Goal: Task Accomplishment & Management: Manage account settings

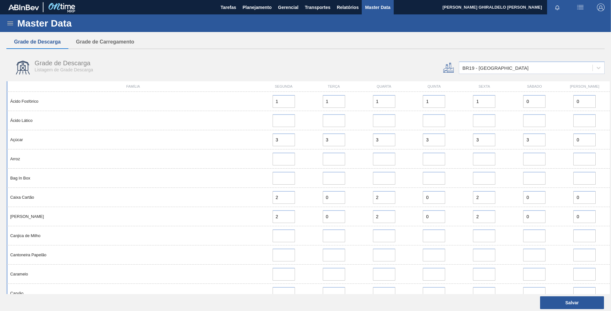
drag, startPoint x: 0, startPoint y: 0, endPoint x: 10, endPoint y: 30, distance: 31.2
click at [10, 29] on div "Master Data" at bounding box center [305, 23] width 611 height 18
click at [10, 19] on div "Master Data" at bounding box center [305, 23] width 611 height 18
click at [10, 20] on icon at bounding box center [10, 23] width 8 height 8
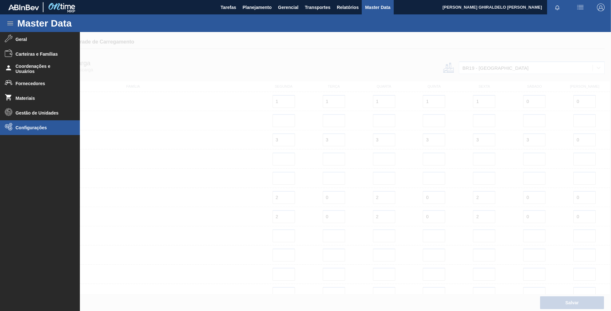
click at [66, 124] on li "Configurações" at bounding box center [40, 127] width 80 height 15
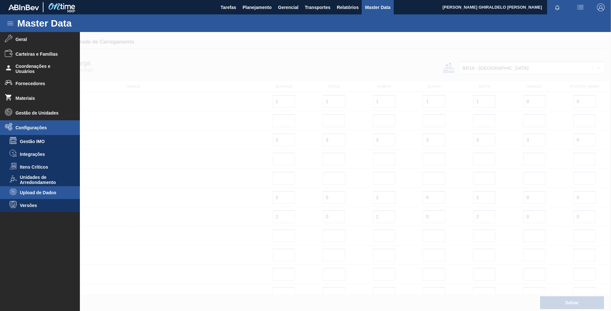
click at [41, 190] on span "Upload de Dados" at bounding box center [44, 192] width 49 height 5
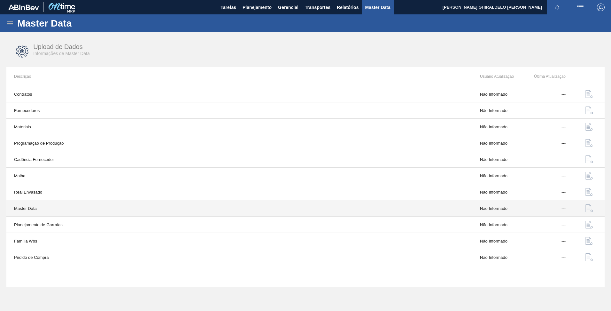
click at [150, 210] on td "Master Data" at bounding box center [239, 208] width 466 height 16
click at [586, 208] on img "button" at bounding box center [590, 208] width 8 height 8
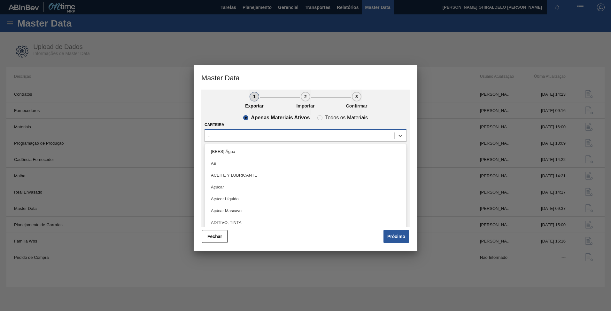
click at [288, 135] on div "-" at bounding box center [300, 135] width 190 height 9
type input "lat"
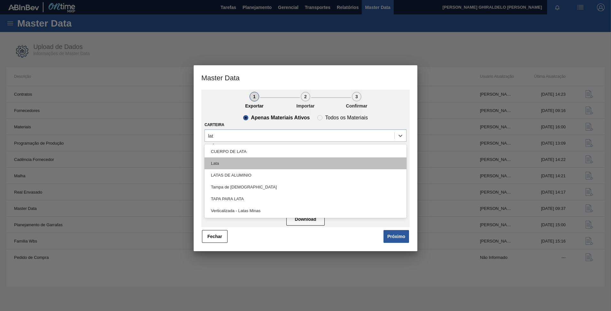
click at [268, 164] on div "Lata" at bounding box center [306, 163] width 202 height 12
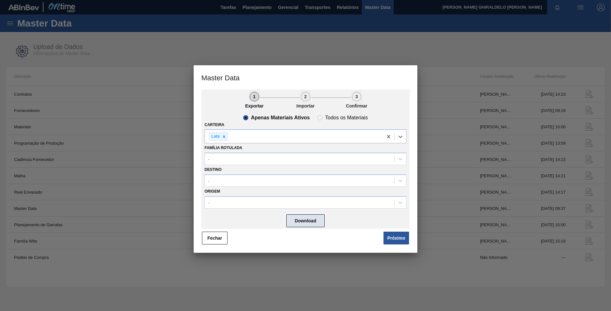
click at [307, 215] on button "Download" at bounding box center [305, 220] width 38 height 13
click at [222, 239] on button "Fechar" at bounding box center [215, 237] width 26 height 13
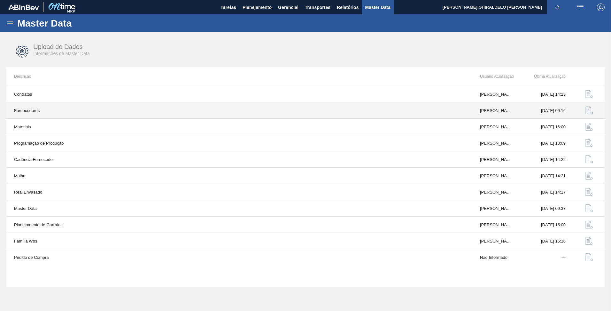
click at [93, 109] on td "Fornecedores" at bounding box center [239, 110] width 466 height 16
click at [589, 110] on img "button" at bounding box center [590, 110] width 8 height 8
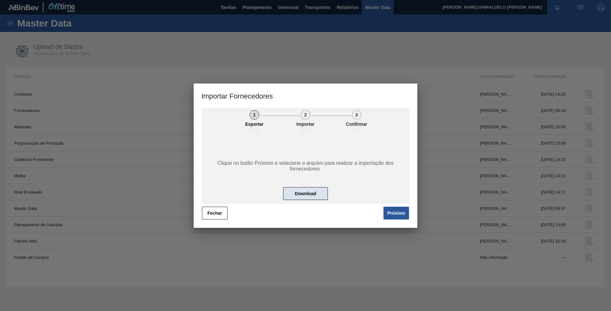
click at [317, 189] on button "Download" at bounding box center [305, 193] width 45 height 13
click at [215, 209] on button "Fechar" at bounding box center [215, 212] width 26 height 13
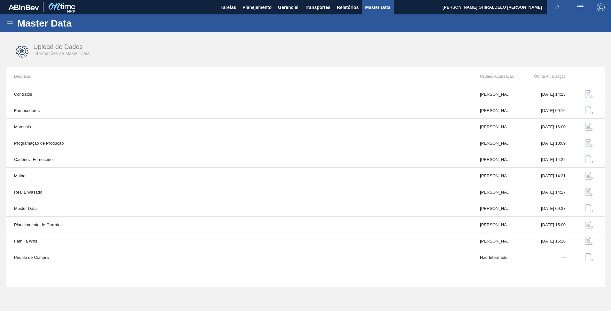
click at [9, 22] on icon at bounding box center [10, 23] width 8 height 8
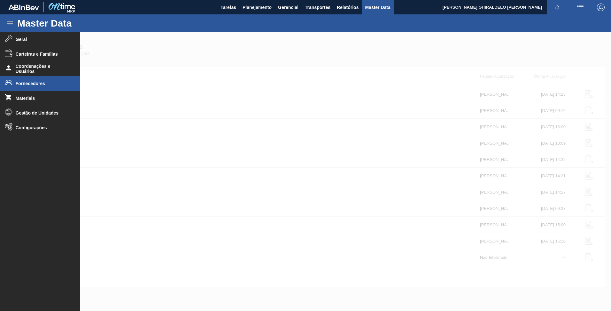
click at [41, 86] on li "Fornecedores" at bounding box center [40, 83] width 80 height 15
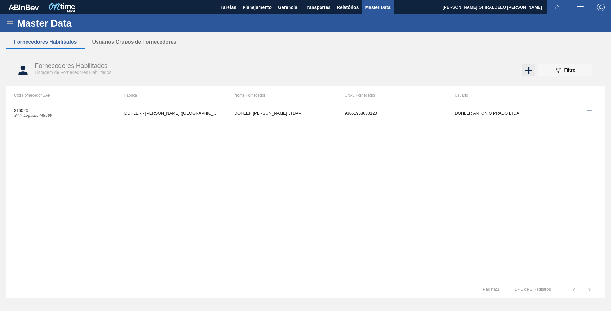
click at [528, 69] on icon at bounding box center [529, 70] width 12 height 12
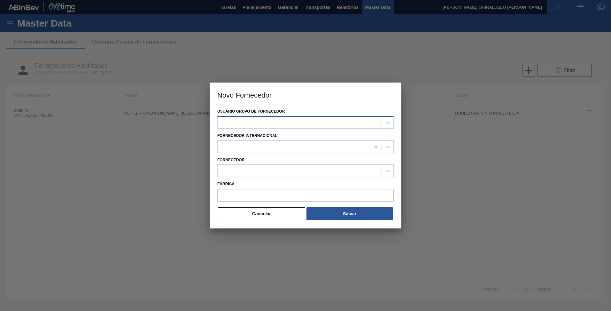
click at [353, 124] on div at bounding box center [300, 122] width 164 height 9
click at [259, 124] on div at bounding box center [300, 122] width 164 height 9
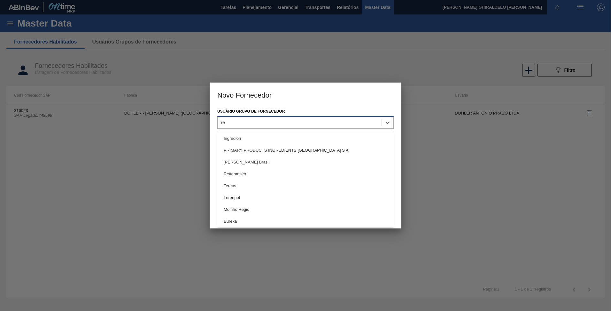
type Fornecedor "r"
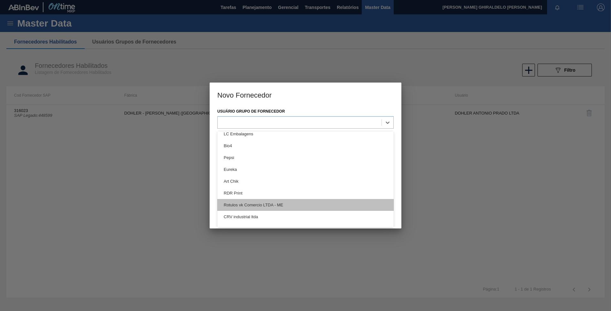
scroll to position [1101, 0]
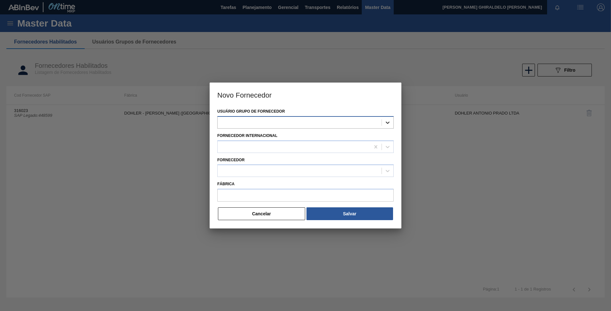
click at [386, 122] on icon at bounding box center [388, 122] width 6 height 6
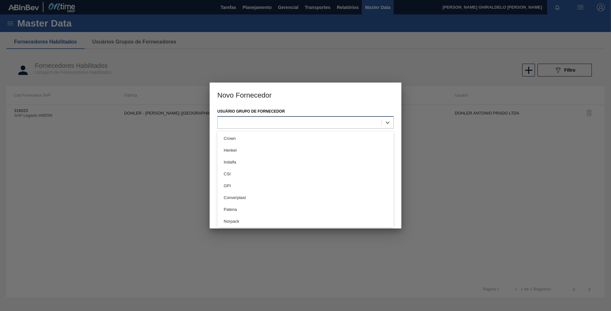
click at [250, 116] on div at bounding box center [305, 122] width 176 height 12
paste Fornecedor "RED BULL DO BRASIL LTDA."
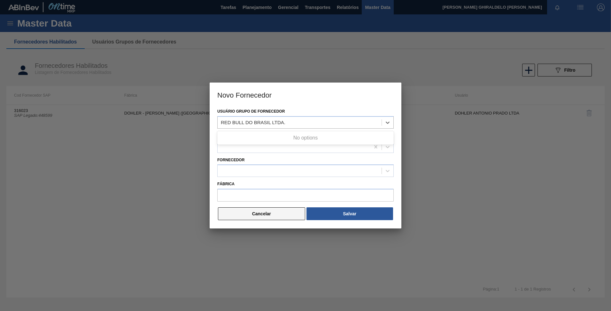
type Fornecedor "RED BULL DO BRASIL LTDA."
drag, startPoint x: 271, startPoint y: 216, endPoint x: 240, endPoint y: 207, distance: 32.8
click at [271, 216] on button "Cancelar" at bounding box center [261, 213] width 87 height 13
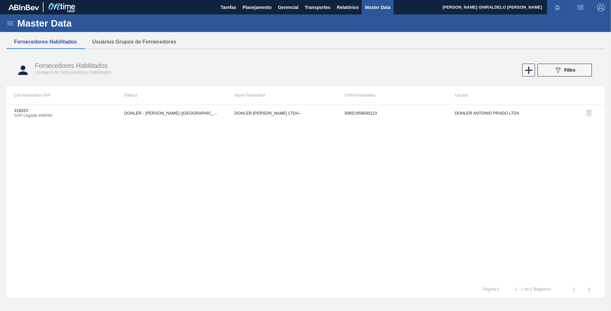
click at [9, 25] on icon at bounding box center [10, 23] width 6 height 4
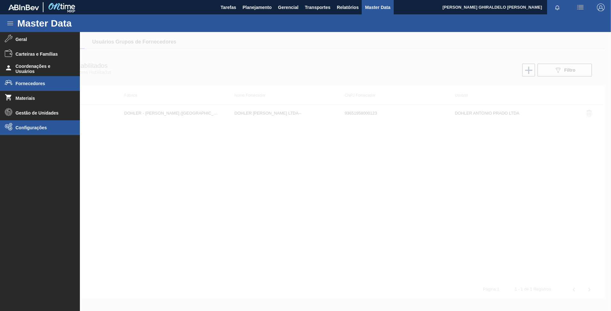
click at [32, 130] on span "Configurações" at bounding box center [42, 127] width 53 height 5
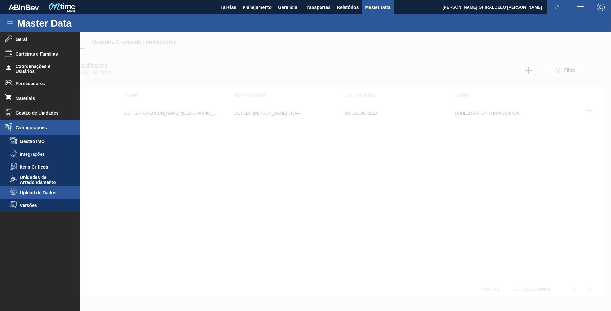
click at [53, 191] on span "Upload de Dados" at bounding box center [44, 192] width 49 height 5
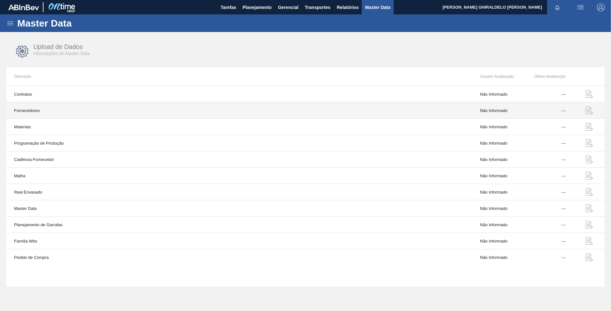
click at [589, 108] on img "button" at bounding box center [590, 110] width 8 height 8
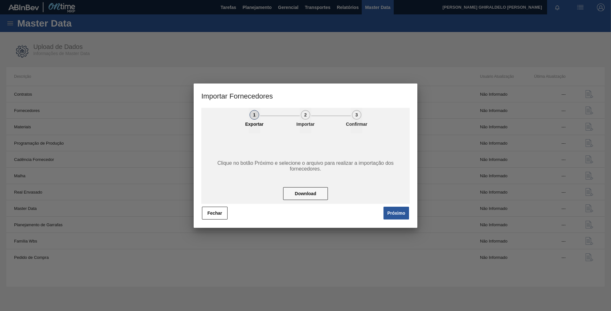
drag, startPoint x: 403, startPoint y: 212, endPoint x: 393, endPoint y: 207, distance: 10.7
click at [402, 212] on button "Próximo" at bounding box center [397, 212] width 26 height 13
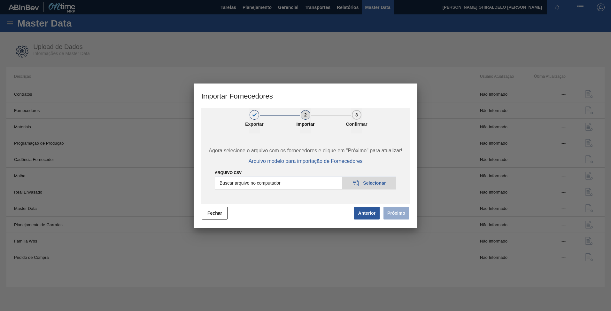
click at [321, 161] on span "Arquivo modelo para importação de Fornecedores" at bounding box center [306, 161] width 114 height 6
click at [357, 181] on input "Arquivo CSV" at bounding box center [306, 182] width 182 height 13
type input "C:\fakepath\suppliers_model.csv"
click at [403, 215] on button "Próximo" at bounding box center [397, 212] width 26 height 13
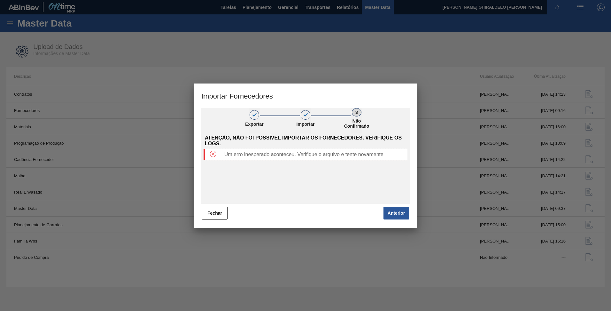
click at [210, 214] on button "Fechar" at bounding box center [215, 212] width 26 height 13
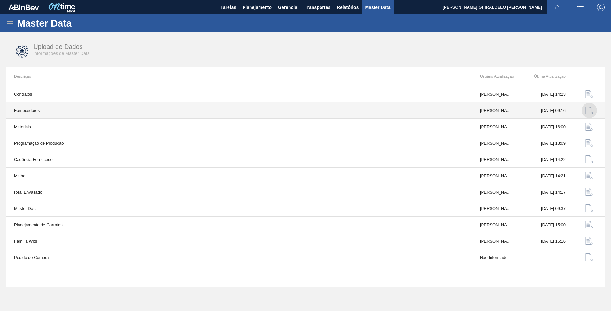
click at [590, 109] on img "button" at bounding box center [590, 110] width 8 height 8
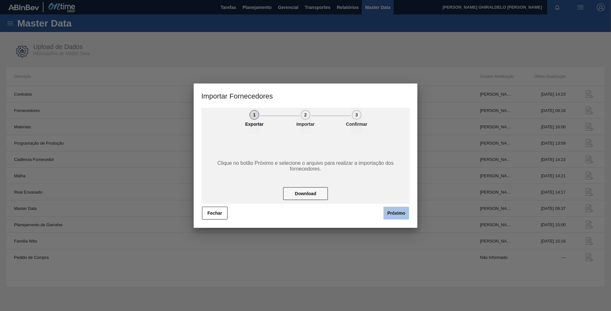
click at [395, 210] on button "Próximo" at bounding box center [397, 212] width 26 height 13
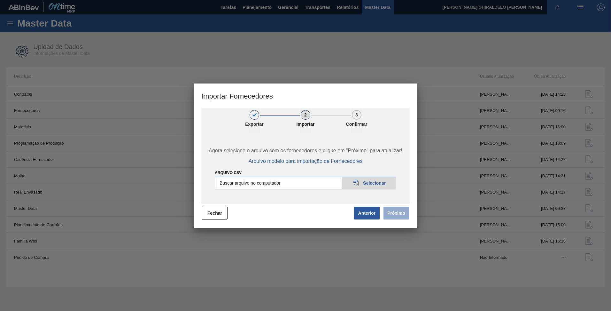
click at [366, 181] on input "Arquivo CSV" at bounding box center [306, 182] width 182 height 13
type input "C:\fakepath\suppliers_model.csv"
click at [402, 215] on button "Próximo" at bounding box center [397, 212] width 26 height 13
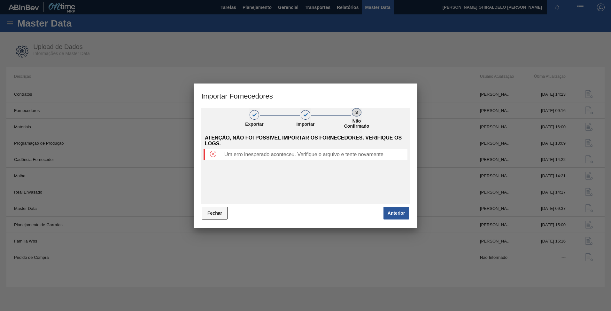
click at [216, 213] on button "Fechar" at bounding box center [215, 212] width 26 height 13
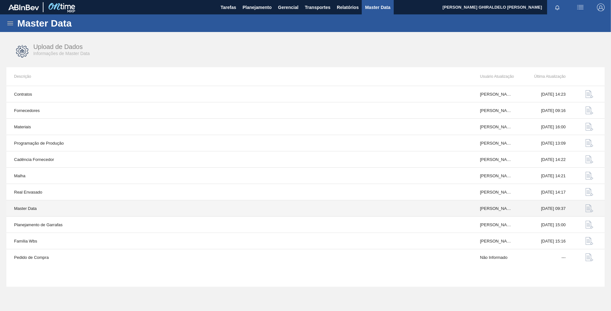
click at [588, 210] on img "button" at bounding box center [590, 208] width 8 height 8
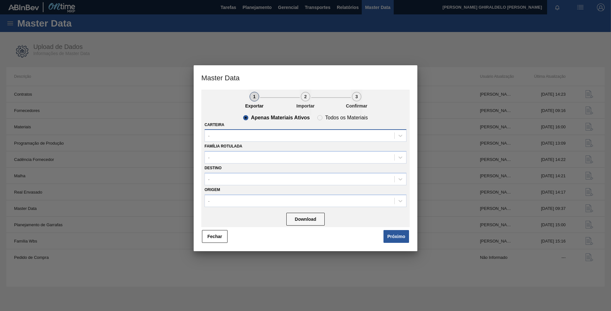
click at [229, 134] on div "-" at bounding box center [300, 135] width 190 height 9
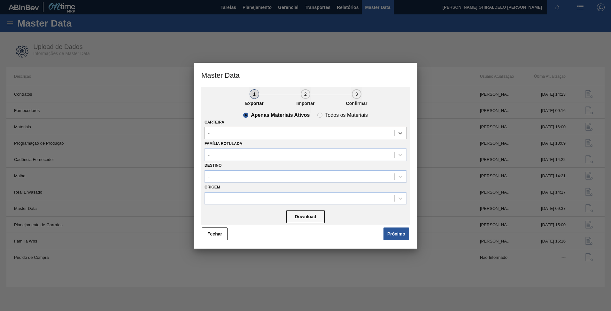
click at [223, 232] on button "Fechar" at bounding box center [215, 233] width 26 height 13
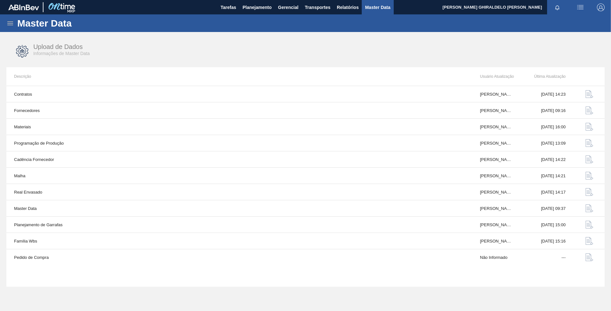
click at [16, 29] on div "Master Data" at bounding box center [305, 23] width 611 height 18
click at [14, 29] on div "Master Data" at bounding box center [305, 23] width 611 height 18
click at [10, 25] on icon at bounding box center [10, 23] width 6 height 4
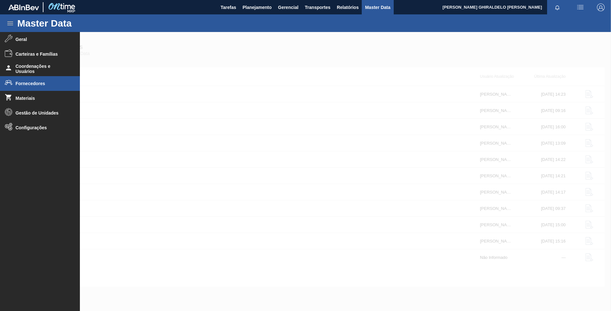
click at [54, 80] on li "Fornecedores" at bounding box center [40, 83] width 80 height 15
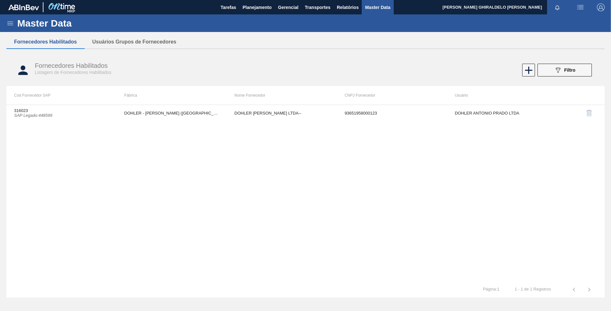
click at [7, 22] on icon at bounding box center [10, 23] width 8 height 8
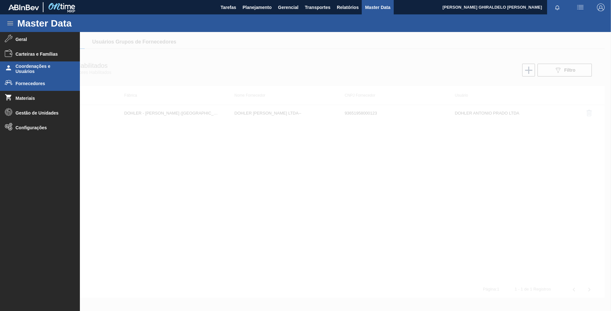
click at [31, 66] on span "Coordenações e Usuários" at bounding box center [42, 69] width 53 height 10
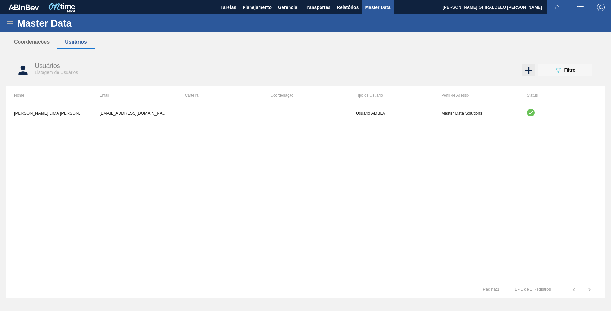
click at [530, 71] on icon at bounding box center [529, 70] width 12 height 12
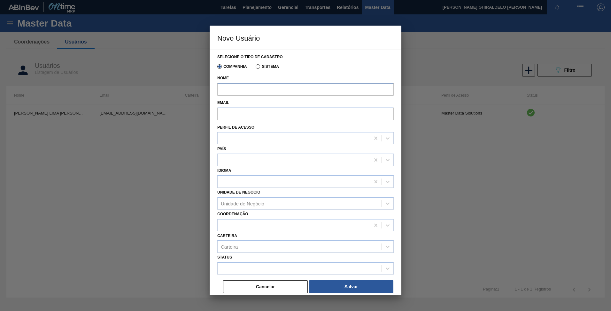
click at [247, 90] on input "Nome" at bounding box center [305, 89] width 176 height 13
paste input "NAYARA [PERSON_NAME]"
type input "NAYARA [PERSON_NAME]"
click at [252, 119] on input "Email" at bounding box center [305, 113] width 176 height 13
paste input "[EMAIL_ADDRESS][DOMAIN_NAME]"
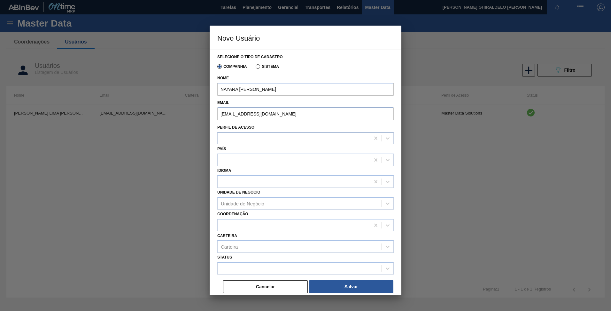
type input "[EMAIL_ADDRESS][DOMAIN_NAME]"
click at [231, 140] on div at bounding box center [294, 138] width 152 height 9
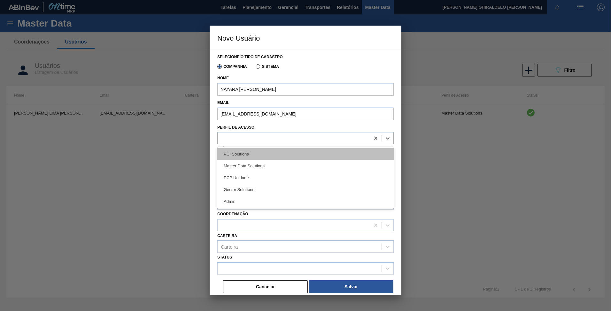
click at [243, 154] on div "PCI Solutions" at bounding box center [305, 154] width 176 height 12
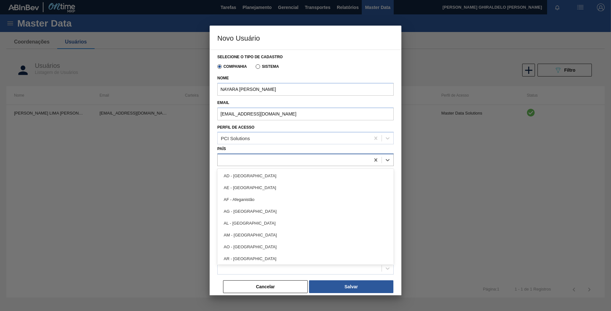
click at [242, 162] on div at bounding box center [294, 159] width 152 height 9
type input "br"
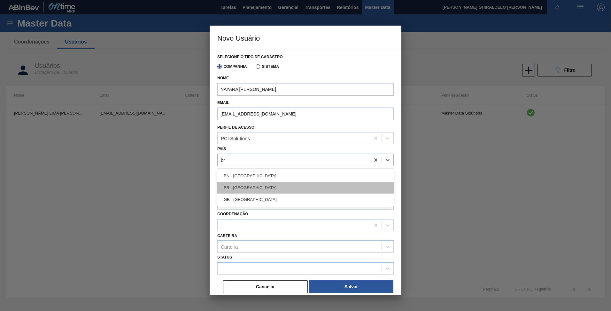
click at [246, 184] on div "BR - [GEOGRAPHIC_DATA]" at bounding box center [305, 188] width 176 height 12
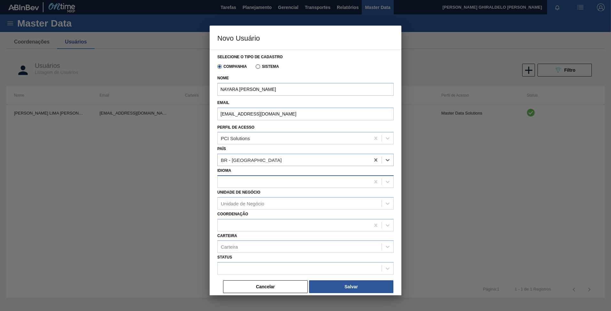
click at [239, 181] on div at bounding box center [294, 181] width 152 height 9
type input "port"
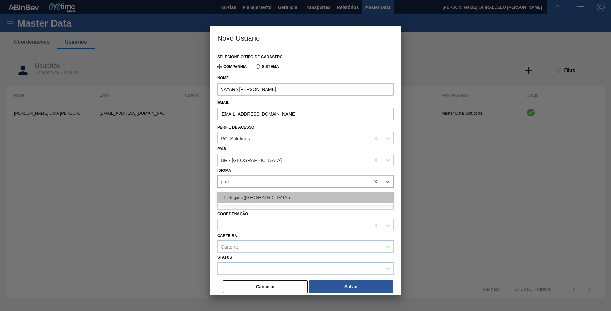
click at [238, 198] on div "Português ([GEOGRAPHIC_DATA])" at bounding box center [305, 197] width 176 height 12
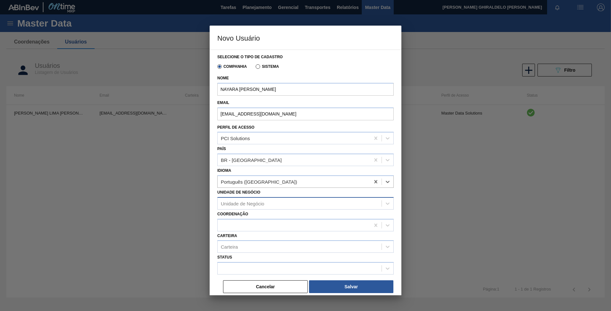
click at [241, 203] on div "Unidade de Negócio" at bounding box center [242, 202] width 43 height 5
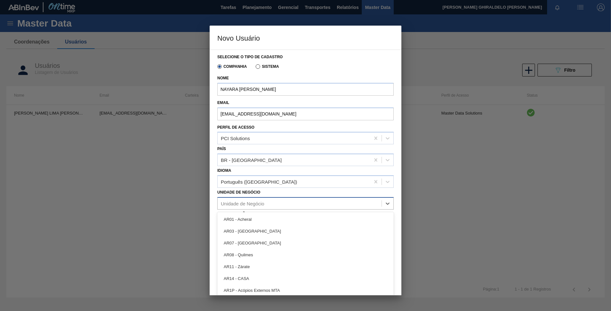
click at [241, 203] on div "Unidade de Negócio" at bounding box center [242, 202] width 43 height 5
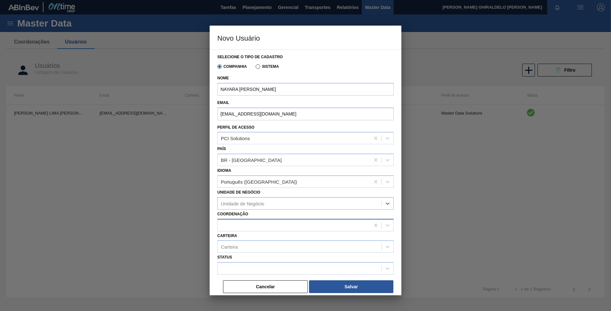
click at [244, 227] on div at bounding box center [294, 224] width 152 height 9
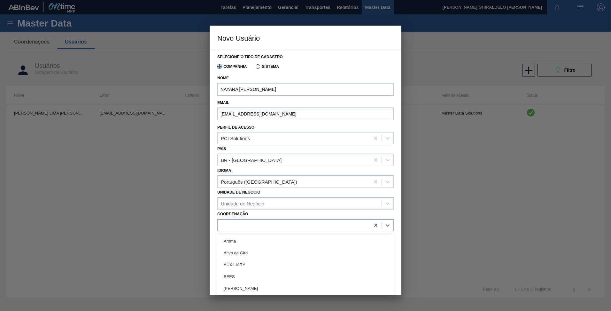
click at [244, 227] on div at bounding box center [294, 224] width 152 height 9
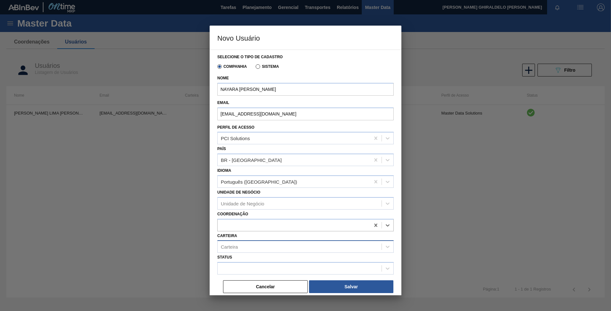
click at [245, 242] on div "Carteira" at bounding box center [300, 246] width 164 height 9
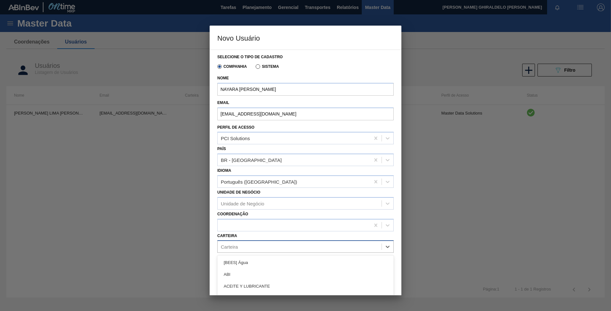
click at [245, 242] on div "Carteira" at bounding box center [300, 246] width 164 height 9
click at [243, 245] on div "Carteira" at bounding box center [300, 246] width 164 height 9
click at [241, 248] on div "Carteira" at bounding box center [300, 246] width 164 height 9
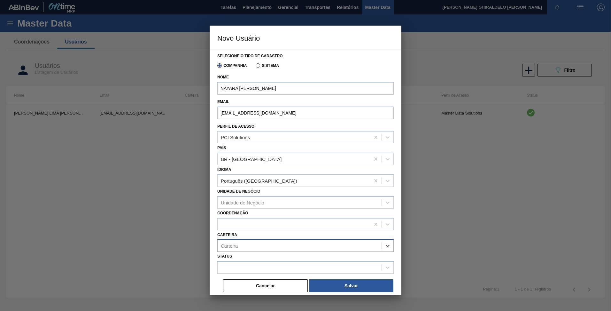
scroll to position [1, 0]
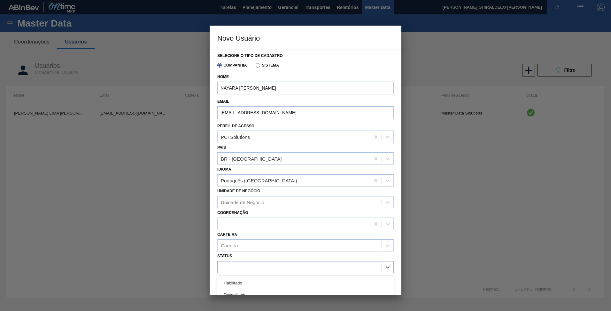
click at [237, 264] on div at bounding box center [300, 266] width 164 height 9
click at [231, 284] on div "Habilitado" at bounding box center [305, 283] width 176 height 12
click at [336, 286] on button "Salvar" at bounding box center [351, 285] width 84 height 13
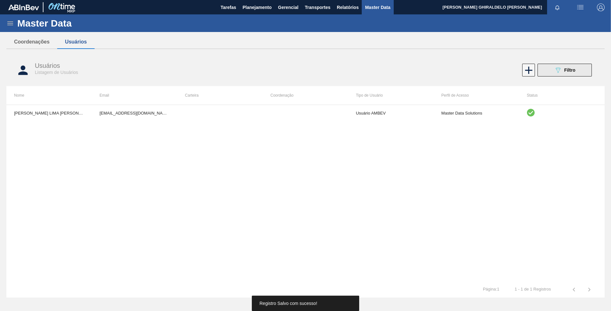
click at [560, 67] on icon "089F7B8B-B2A5-4AFE-B5C0-19BA573D28AC" at bounding box center [558, 70] width 8 height 8
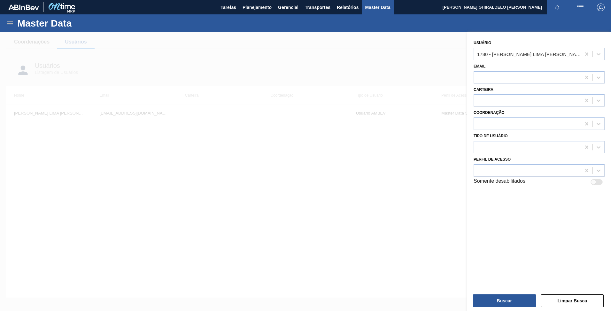
click at [397, 65] on div at bounding box center [305, 187] width 611 height 311
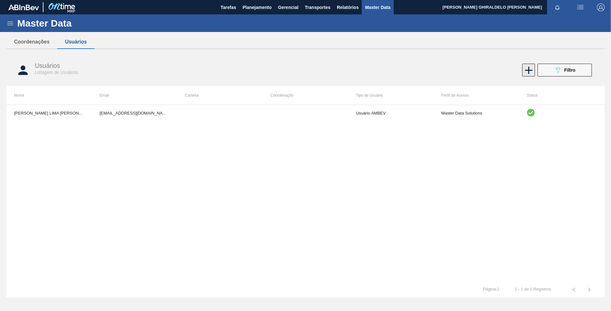
click at [524, 70] on icon at bounding box center [529, 70] width 12 height 12
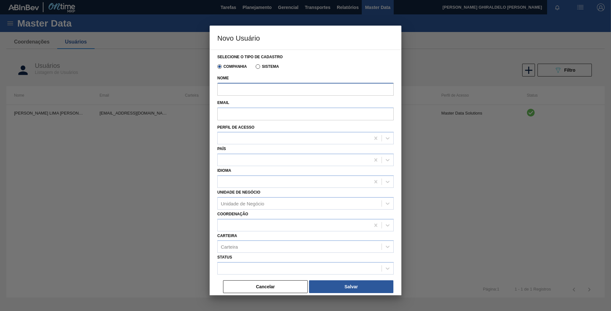
click at [237, 88] on input "Nome" at bounding box center [305, 89] width 176 height 13
paste input "[PERSON_NAME] Eberharte [PERSON_NAME]"
type input "[PERSON_NAME] Eberharte [PERSON_NAME]"
click at [269, 115] on input "Email" at bounding box center [305, 113] width 176 height 13
paste input "[EMAIL_ADDRESS][DOMAIN_NAME]"
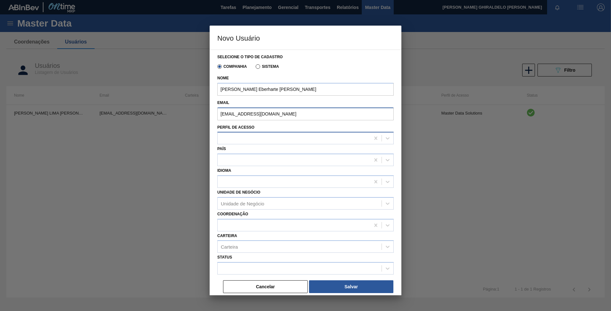
type input "[EMAIL_ADDRESS][DOMAIN_NAME]"
click at [236, 135] on div at bounding box center [294, 138] width 152 height 9
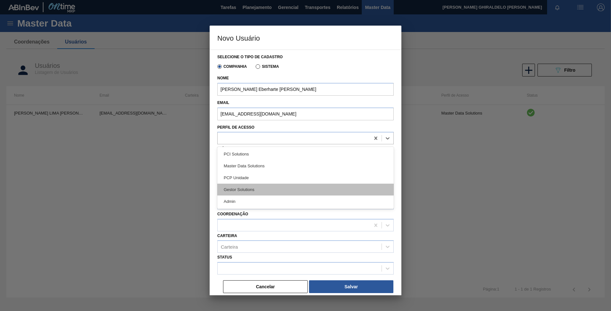
click at [263, 188] on div "Gestor Solutions" at bounding box center [305, 189] width 176 height 12
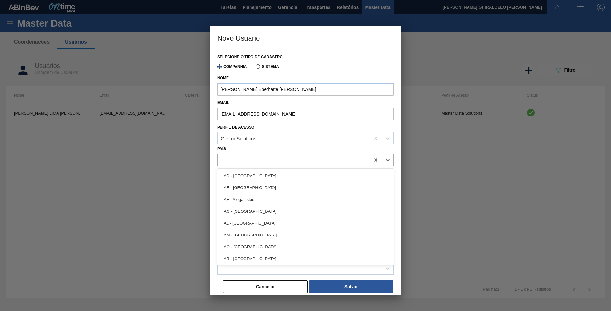
click at [244, 162] on div at bounding box center [294, 159] width 152 height 9
type input "br"
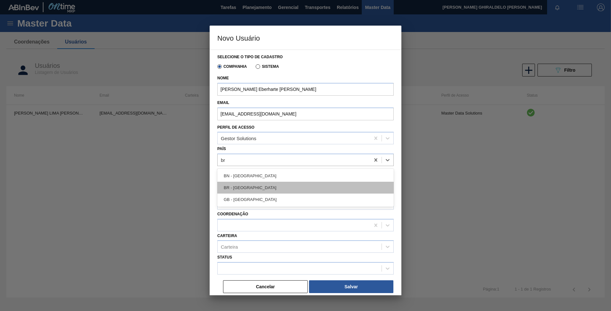
click at [256, 185] on div "BR - [GEOGRAPHIC_DATA]" at bounding box center [305, 188] width 176 height 12
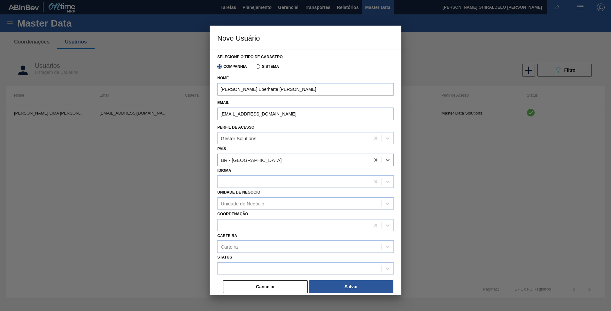
drag, startPoint x: 249, startPoint y: 184, endPoint x: 249, endPoint y: 188, distance: 3.8
click at [249, 187] on div at bounding box center [305, 181] width 176 height 12
type input "port"
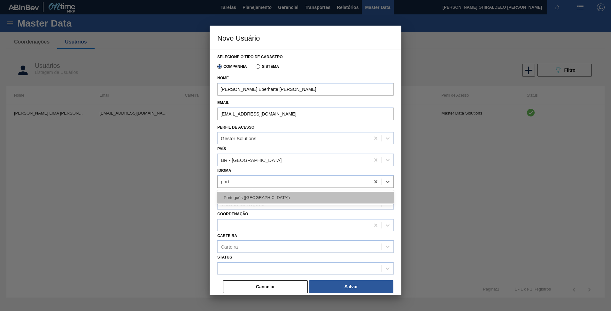
click at [244, 195] on div "Português ([GEOGRAPHIC_DATA])" at bounding box center [305, 197] width 176 height 12
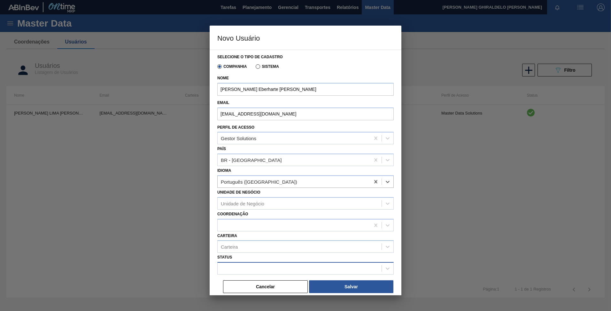
click at [244, 264] on div at bounding box center [300, 268] width 164 height 9
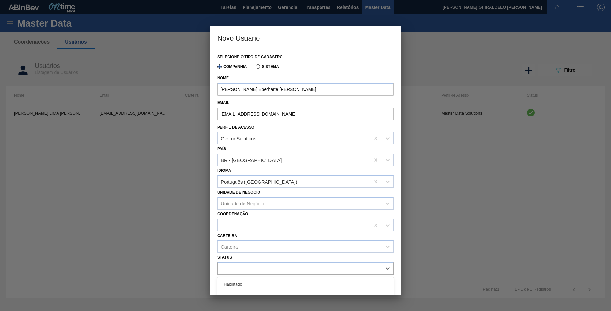
click at [236, 284] on div "Habilitado" at bounding box center [305, 284] width 176 height 12
click at [254, 203] on div "Unidade de Negócio" at bounding box center [242, 202] width 43 height 5
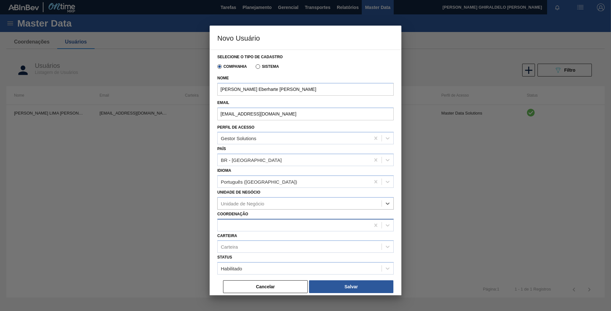
click at [252, 228] on div at bounding box center [294, 224] width 152 height 9
click at [252, 227] on div at bounding box center [294, 224] width 152 height 9
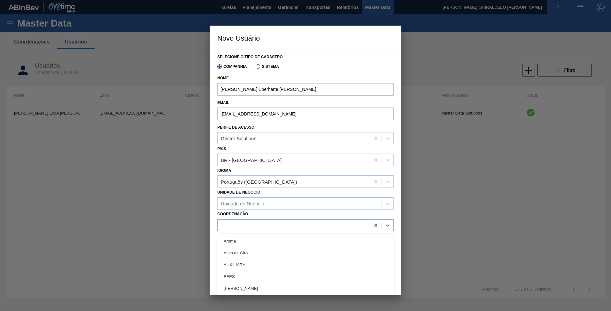
click at [252, 227] on div at bounding box center [294, 224] width 152 height 9
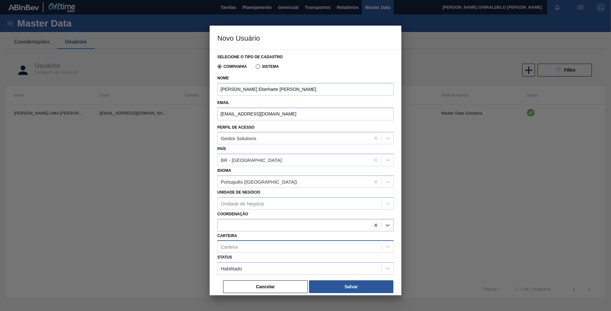
click at [248, 243] on div "Carteira" at bounding box center [300, 246] width 164 height 9
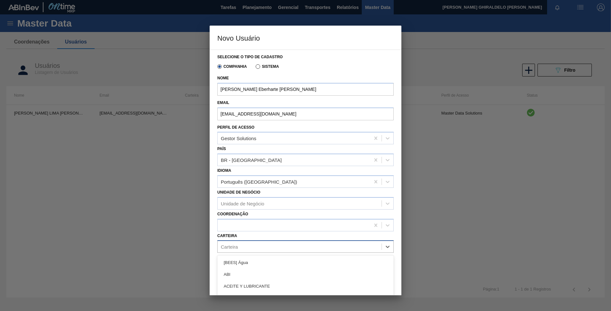
type input "b"
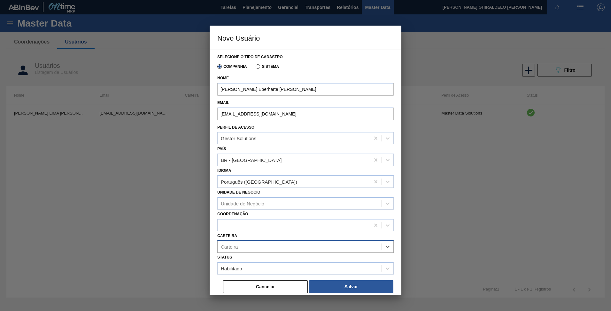
click at [248, 243] on div "Carteira" at bounding box center [300, 246] width 164 height 9
click at [249, 243] on div "Carteira r" at bounding box center [300, 246] width 164 height 9
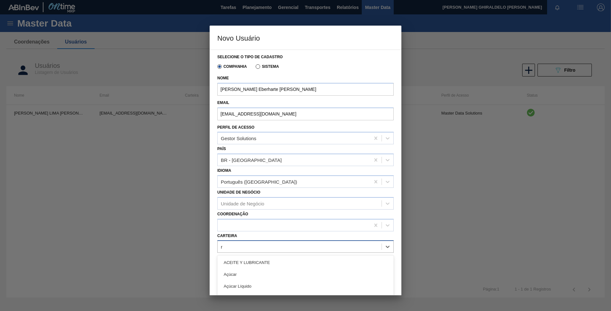
type input "re"
click at [249, 243] on div "re" at bounding box center [300, 246] width 164 height 9
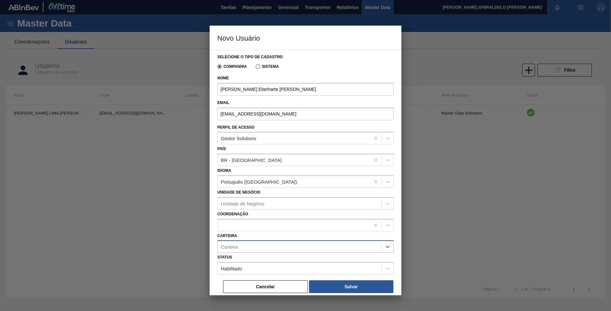
click at [249, 243] on div "Carteira" at bounding box center [300, 246] width 164 height 9
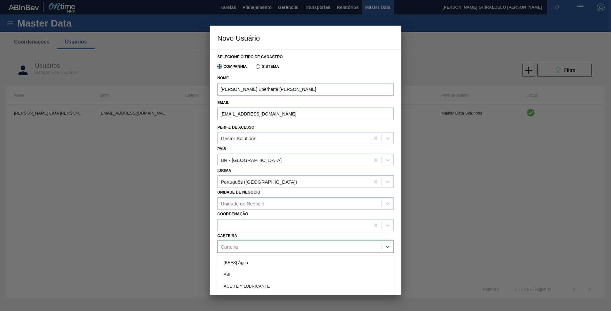
click at [219, 235] on label "Carteira" at bounding box center [227, 235] width 20 height 4
click at [611, 103] on input "Carteira" at bounding box center [621, 100] width 1 height 5
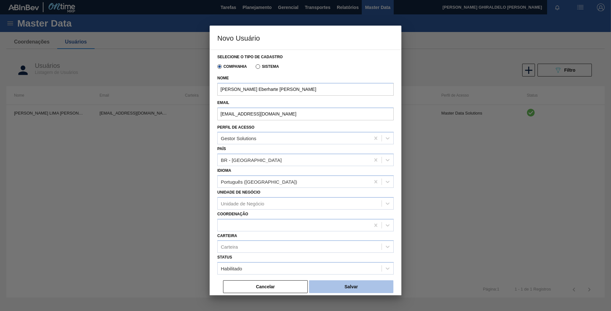
click at [332, 281] on button "Salvar" at bounding box center [351, 286] width 84 height 13
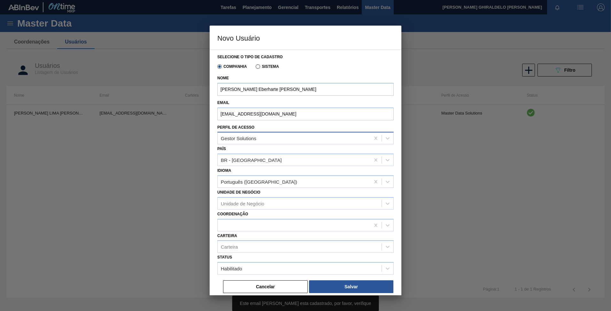
click at [256, 140] on div "Gestor Solutions" at bounding box center [238, 138] width 35 height 5
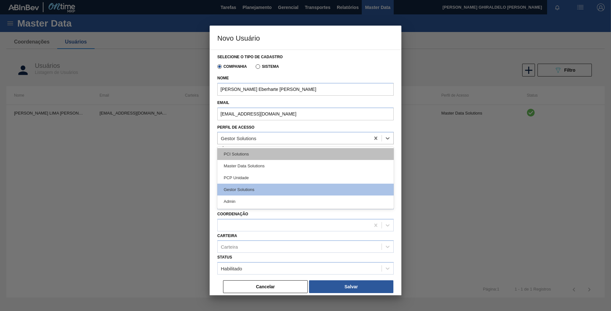
click at [237, 152] on div "PCI Solutions" at bounding box center [305, 154] width 176 height 12
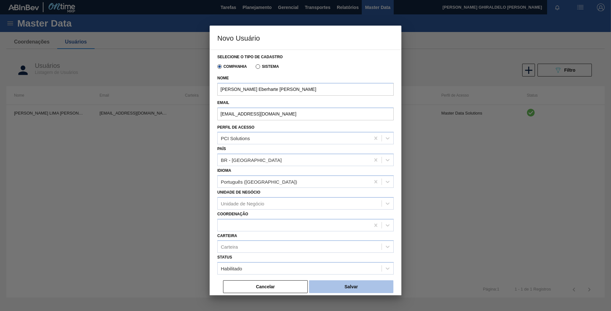
click at [333, 285] on button "Salvar" at bounding box center [351, 286] width 84 height 13
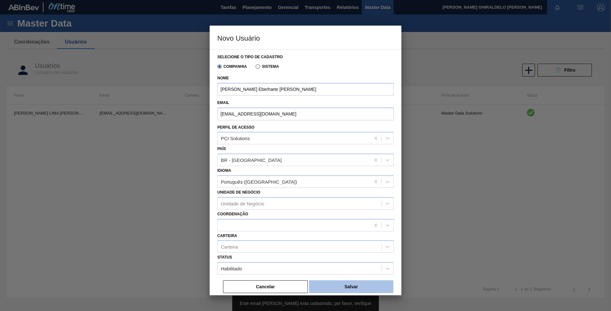
click at [355, 287] on button "Salvar" at bounding box center [351, 286] width 84 height 13
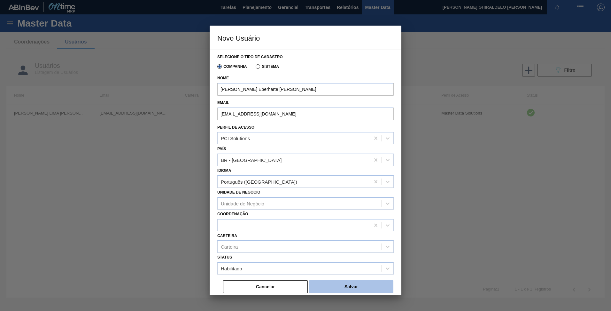
click at [338, 288] on button "Salvar" at bounding box center [351, 286] width 84 height 13
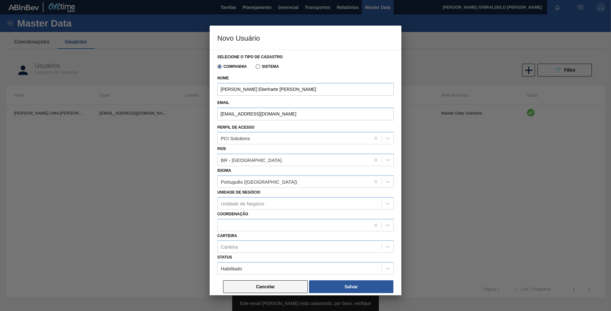
click at [289, 287] on button "Cancelar" at bounding box center [265, 286] width 85 height 13
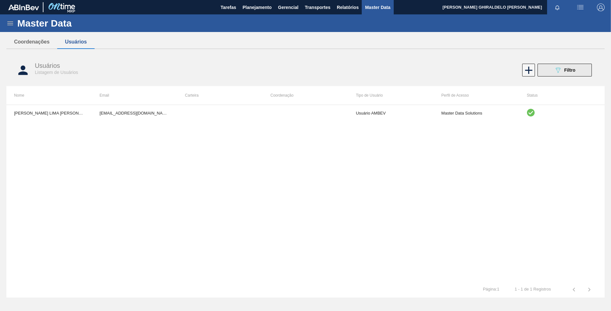
click at [556, 72] on icon "089F7B8B-B2A5-4AFE-B5C0-19BA573D28AC" at bounding box center [558, 70] width 8 height 8
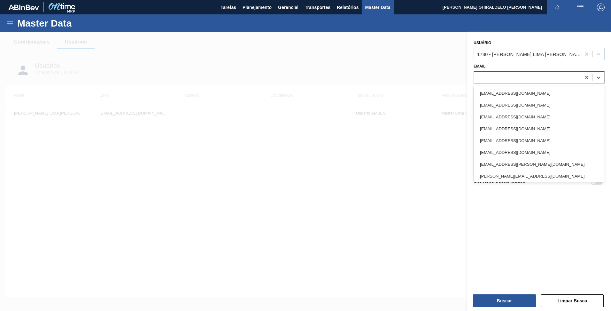
click at [520, 76] on div at bounding box center [527, 77] width 107 height 9
click at [586, 55] on icon at bounding box center [586, 53] width 3 height 3
click at [562, 73] on div at bounding box center [527, 77] width 107 height 9
paste input "[EMAIL_ADDRESS][DOMAIN_NAME]"
type input "[EMAIL_ADDRESS][DOMAIN_NAME]"
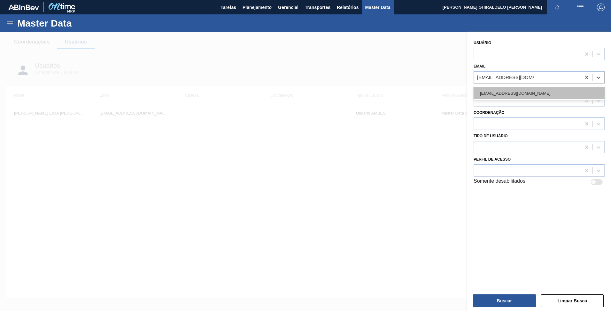
click at [512, 90] on div "[EMAIL_ADDRESS][DOMAIN_NAME]" at bounding box center [539, 93] width 131 height 12
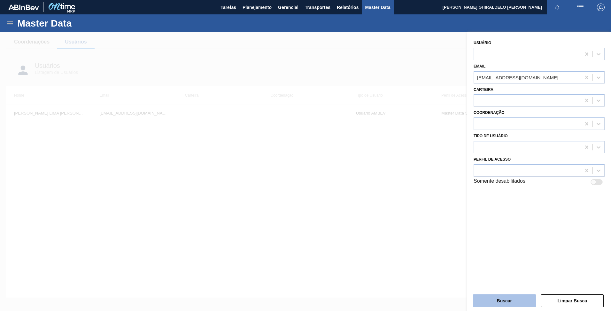
click at [510, 298] on button "Buscar" at bounding box center [504, 300] width 63 height 13
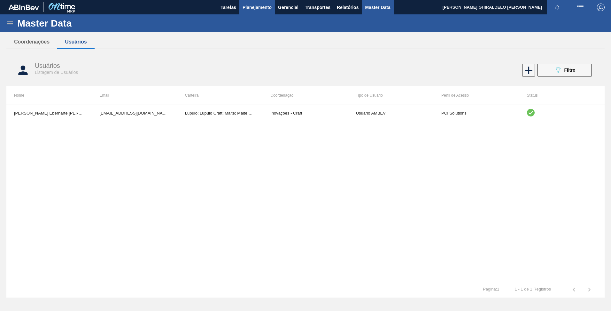
click at [261, 9] on span "Planejamento" at bounding box center [257, 8] width 29 height 8
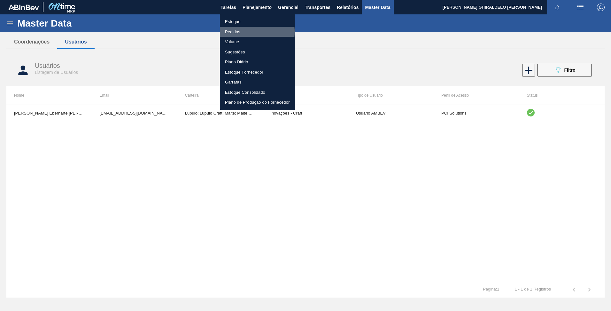
click at [234, 32] on li "Pedidos" at bounding box center [257, 32] width 75 height 10
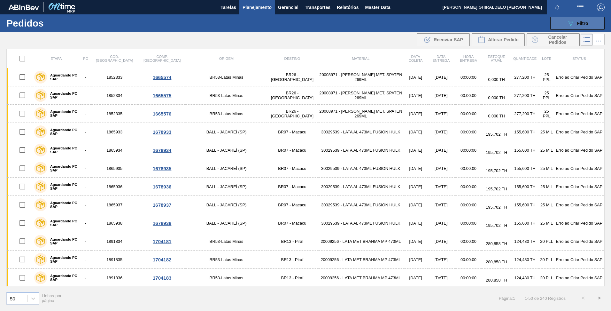
click at [568, 19] on button "089F7B8B-B2A5-4AFE-B5C0-19BA573D28AC Filtro" at bounding box center [577, 23] width 54 height 13
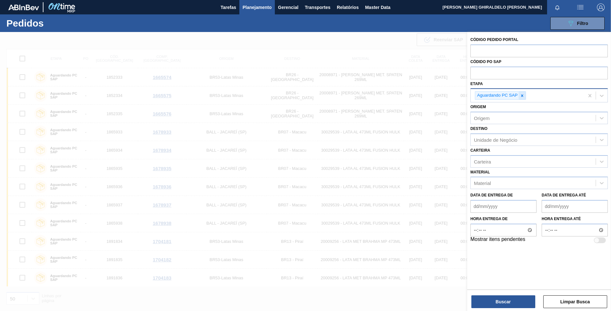
click at [522, 97] on icon at bounding box center [522, 95] width 4 height 4
click at [508, 72] on input "text" at bounding box center [538, 72] width 137 height 12
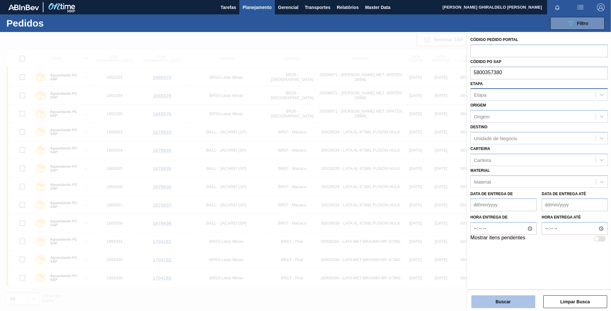
type input "5800357380"
click at [508, 302] on button "Buscar" at bounding box center [503, 301] width 64 height 13
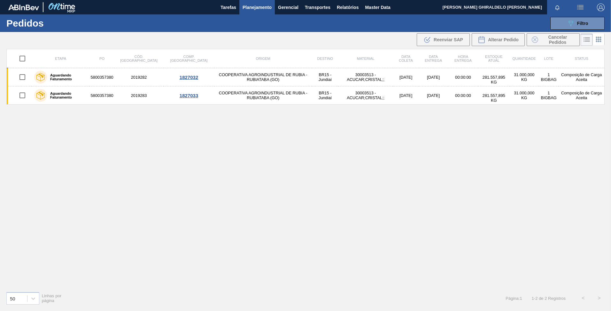
click at [221, 193] on div "Etapa PO Cód. Pedido Comp. Carga Origem Destino Material Data [PERSON_NAME] Dat…" at bounding box center [305, 167] width 598 height 237
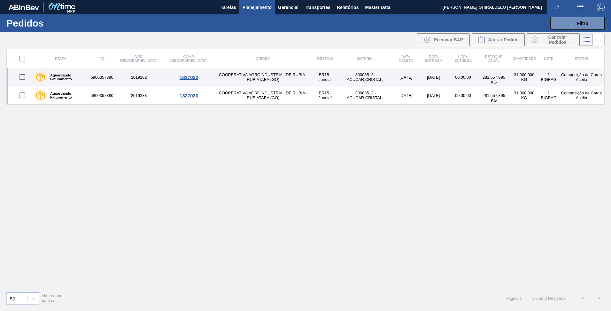
click at [225, 79] on td "COOPERATIVA AGROINDUSTRIAL DE RUBIA - RUBIATABA (GO)" at bounding box center [262, 77] width 97 height 18
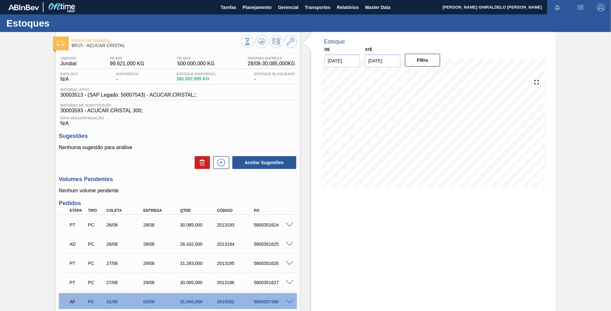
scroll to position [32, 0]
